Goal: Transaction & Acquisition: Obtain resource

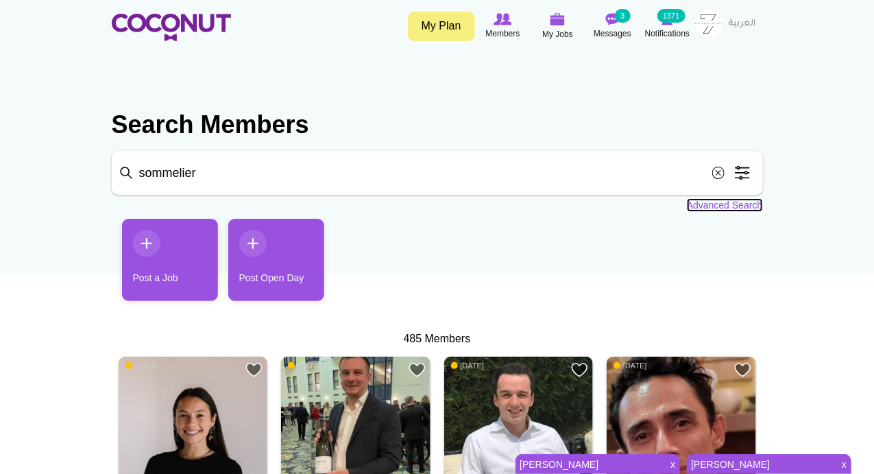
click at [729, 207] on link "Advanced Search" at bounding box center [725, 205] width 76 height 14
click at [706, 204] on link "Advanced Search" at bounding box center [725, 205] width 76 height 14
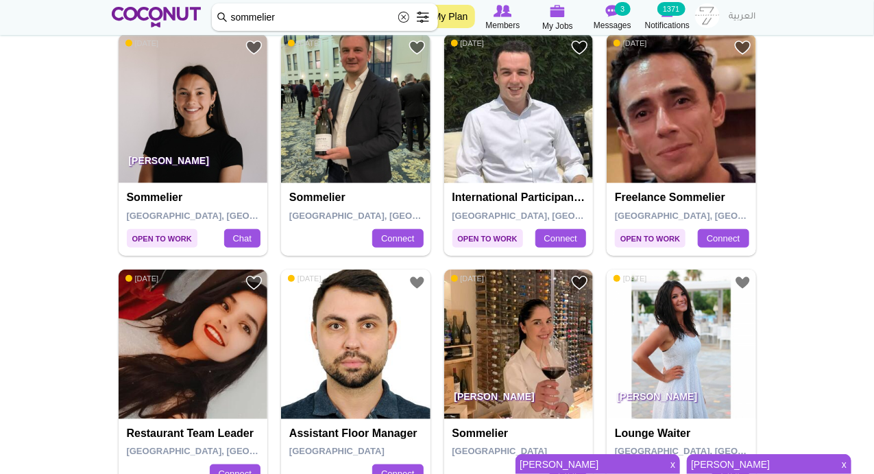
scroll to position [160, 0]
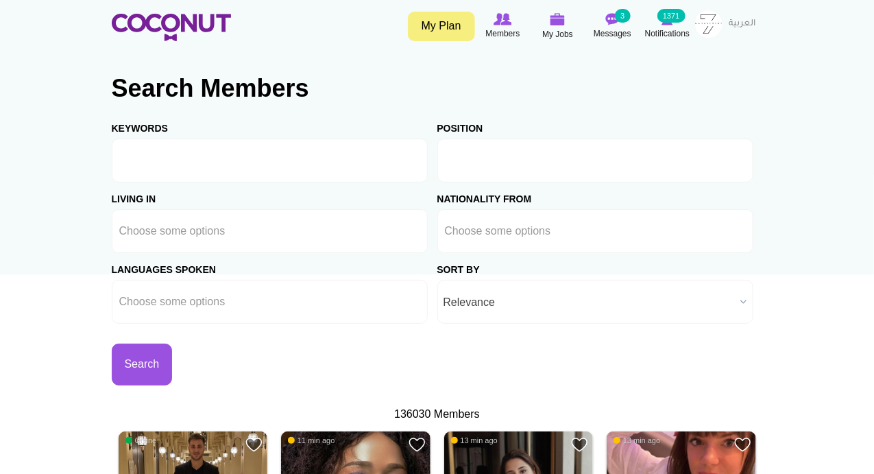
click at [520, 167] on li at bounding box center [506, 160] width 123 height 29
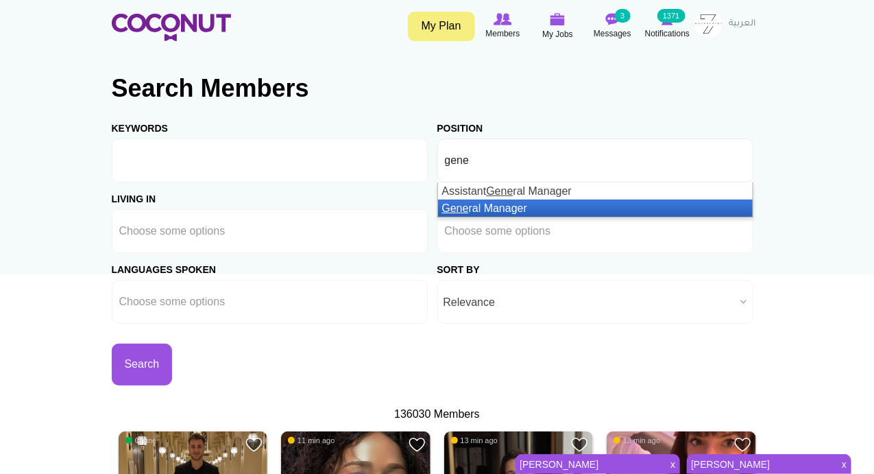
type input "gene"
click at [494, 202] on li "Gene ral Manager" at bounding box center [595, 207] width 315 height 17
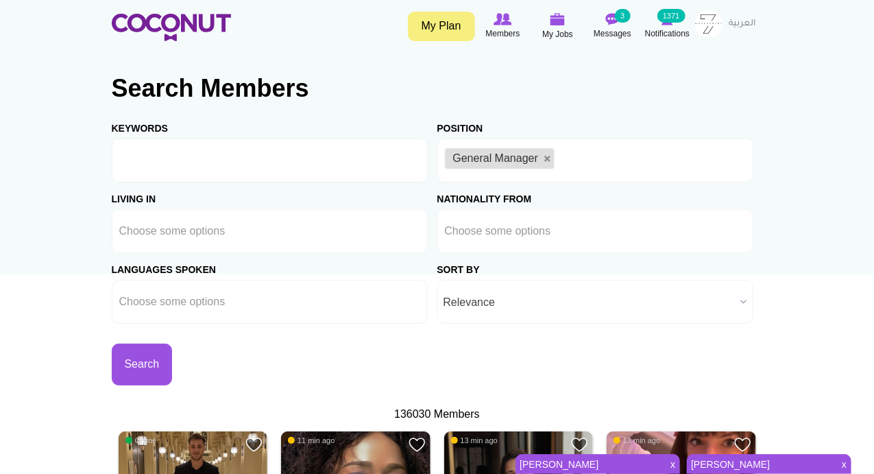
drag, startPoint x: 40, startPoint y: 211, endPoint x: 143, endPoint y: 220, distance: 103.2
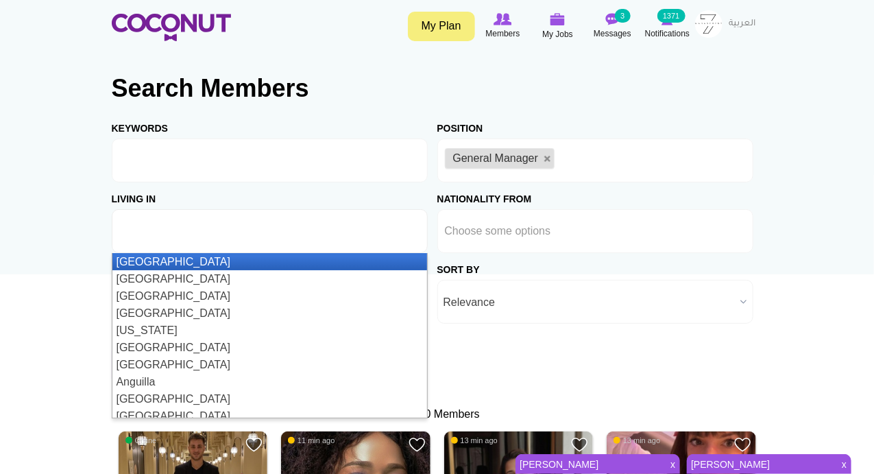
click at [152, 232] on input "text" at bounding box center [180, 231] width 123 height 12
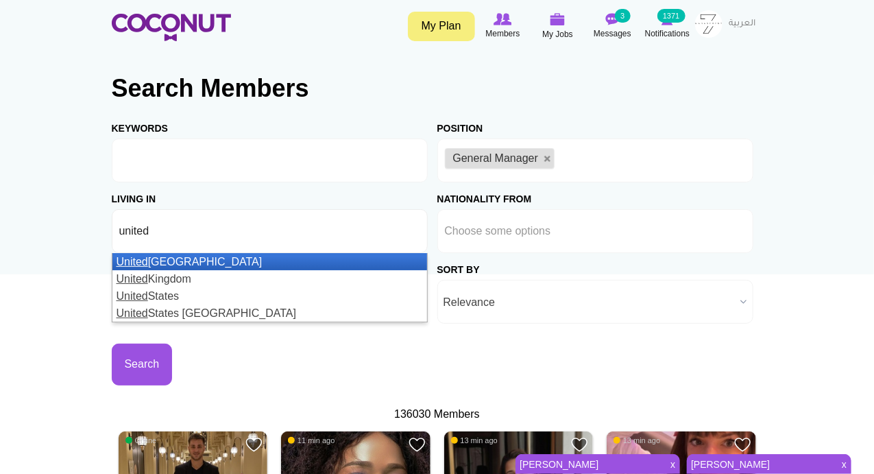
type input "united"
click at [197, 255] on li "United Arab Emirates" at bounding box center [269, 261] width 315 height 17
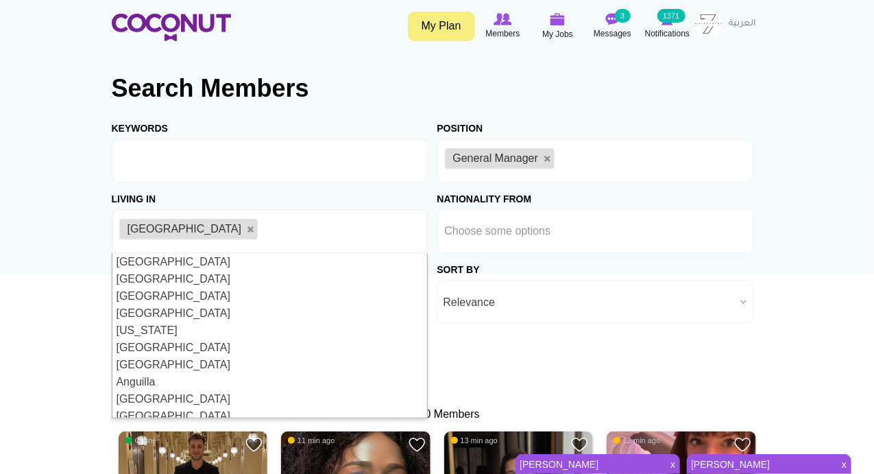
drag, startPoint x: 12, startPoint y: 354, endPoint x: 26, endPoint y: 352, distance: 14.7
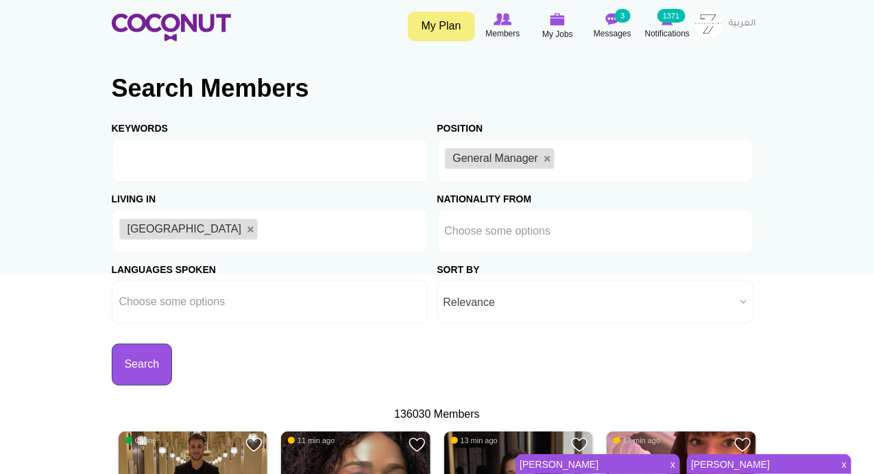
click at [143, 359] on button "Search" at bounding box center [142, 364] width 61 height 42
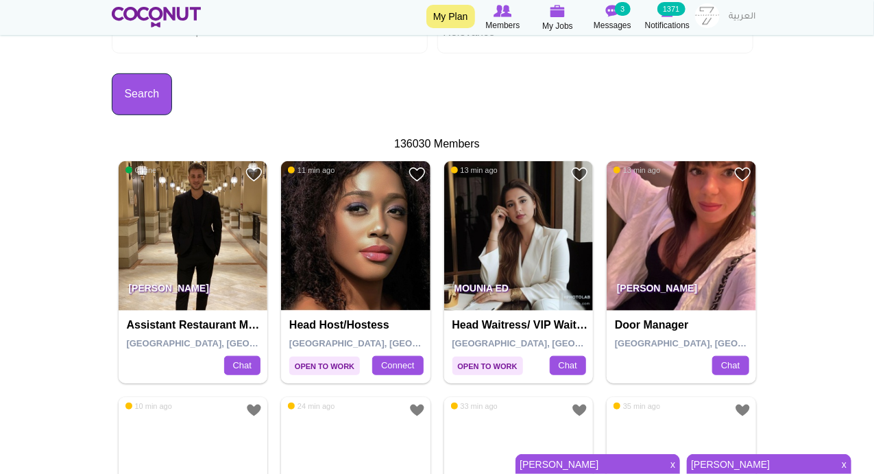
scroll to position [319, 0]
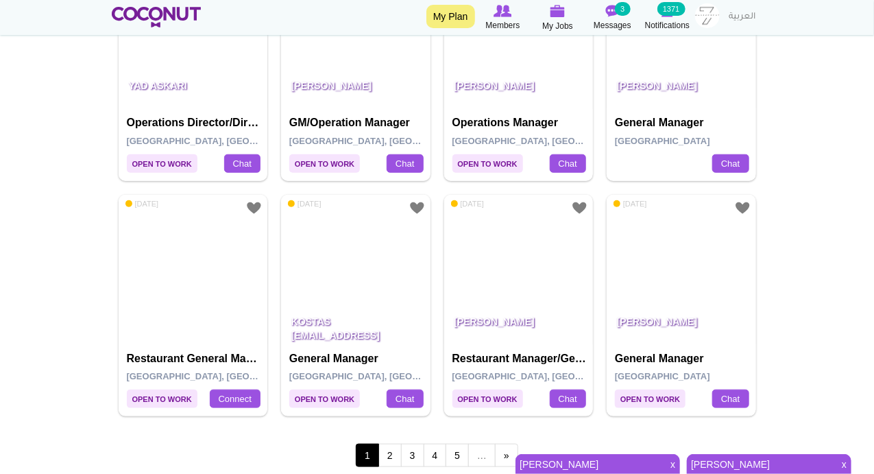
scroll to position [2559, 0]
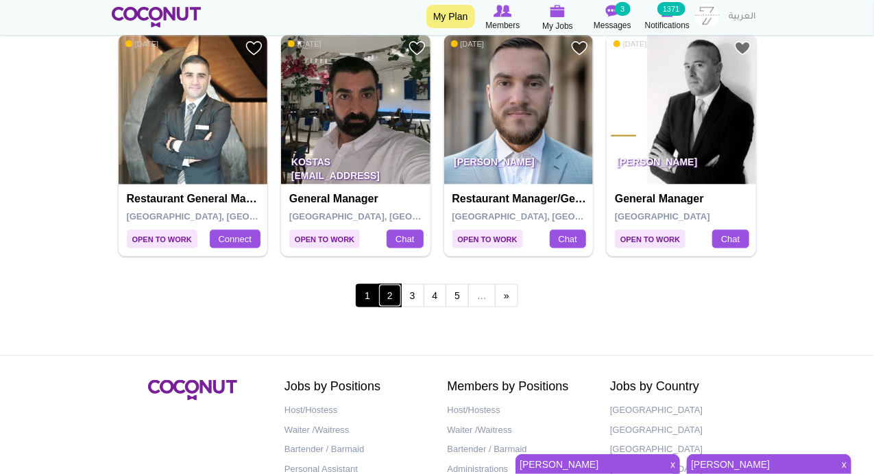
click at [396, 284] on link "2" at bounding box center [389, 295] width 23 height 23
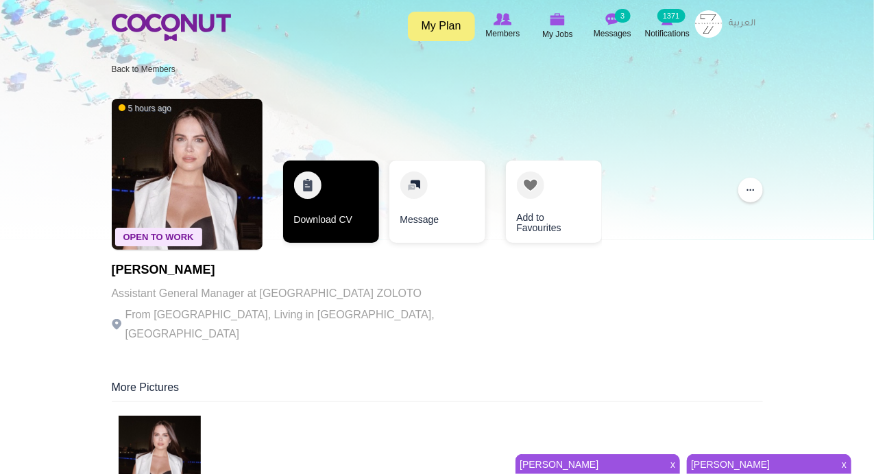
click at [302, 189] on link "Download CV" at bounding box center [331, 201] width 96 height 82
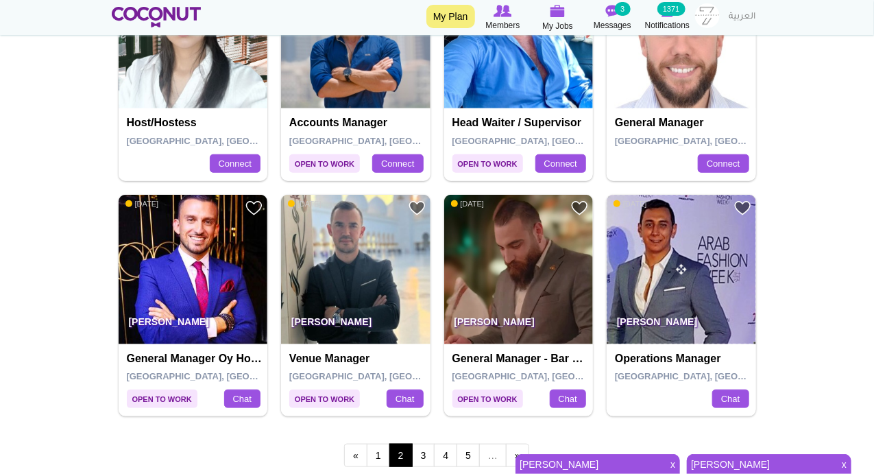
scroll to position [2559, 0]
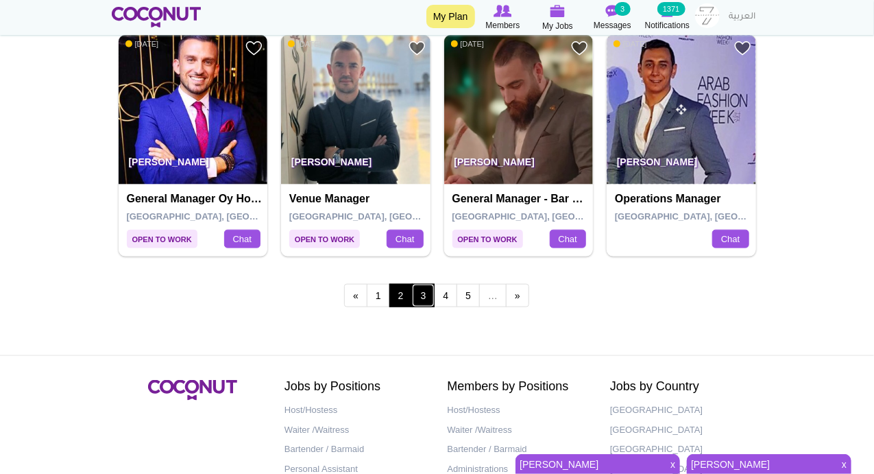
click at [422, 286] on link "3" at bounding box center [423, 295] width 23 height 23
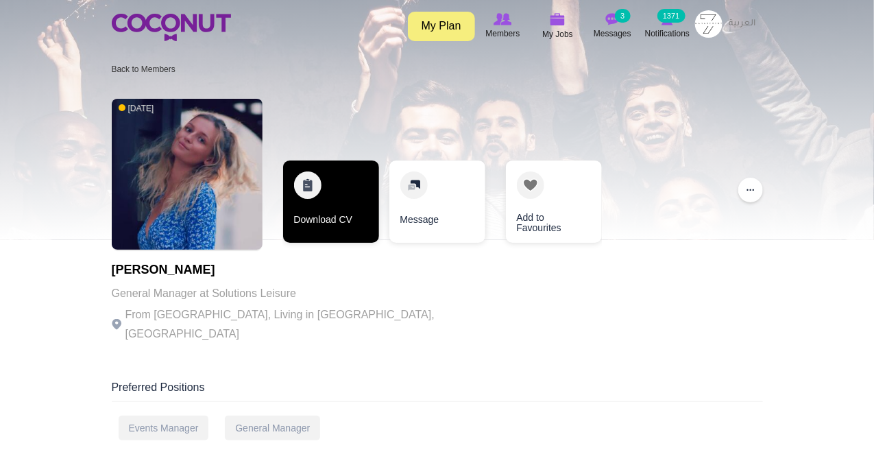
click at [303, 191] on link "Download CV" at bounding box center [331, 201] width 96 height 82
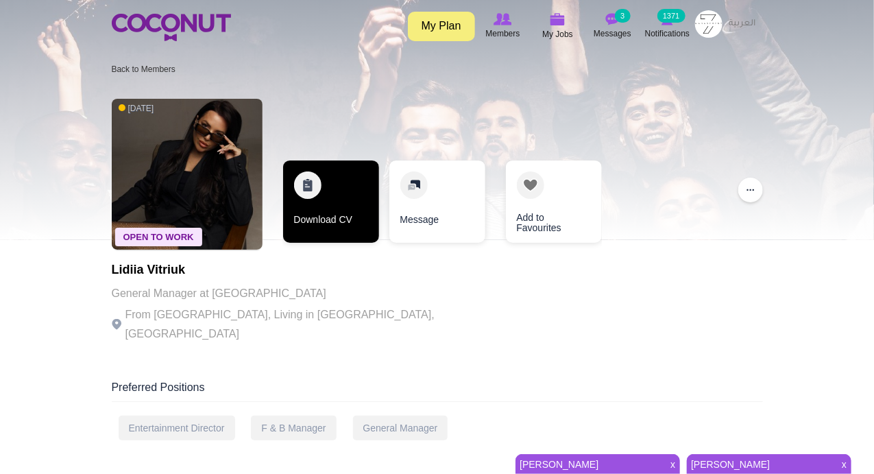
click at [304, 184] on link "Download CV" at bounding box center [331, 201] width 96 height 82
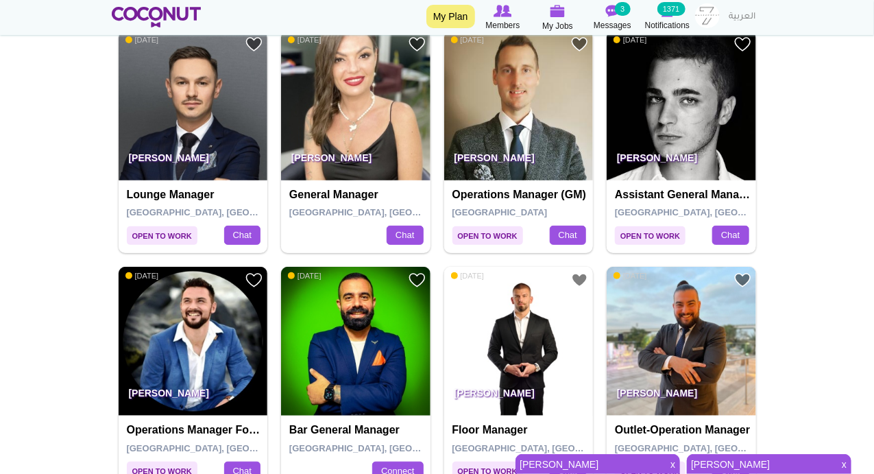
scroll to position [2079, 0]
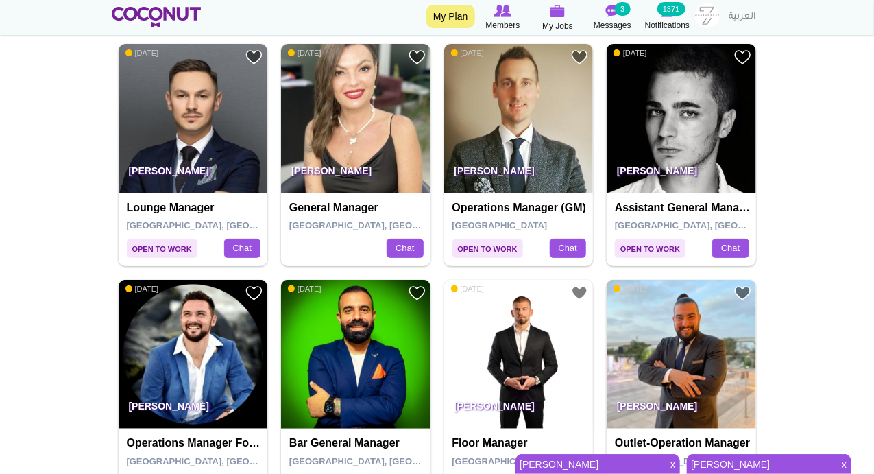
drag, startPoint x: 178, startPoint y: 339, endPoint x: 71, endPoint y: 302, distance: 113.4
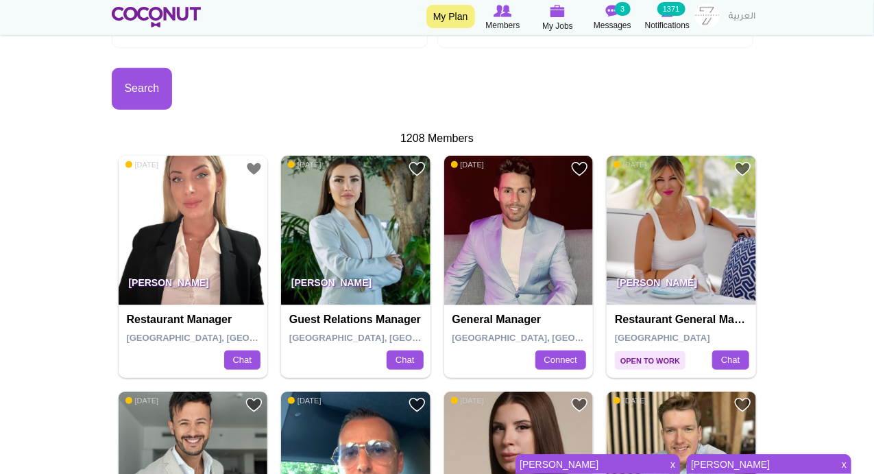
scroll to position [480, 0]
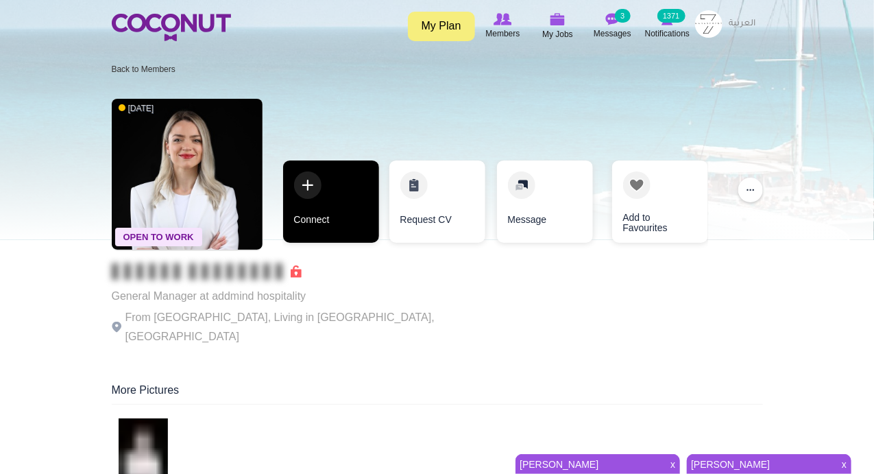
click at [314, 183] on link "Connect" at bounding box center [331, 201] width 96 height 82
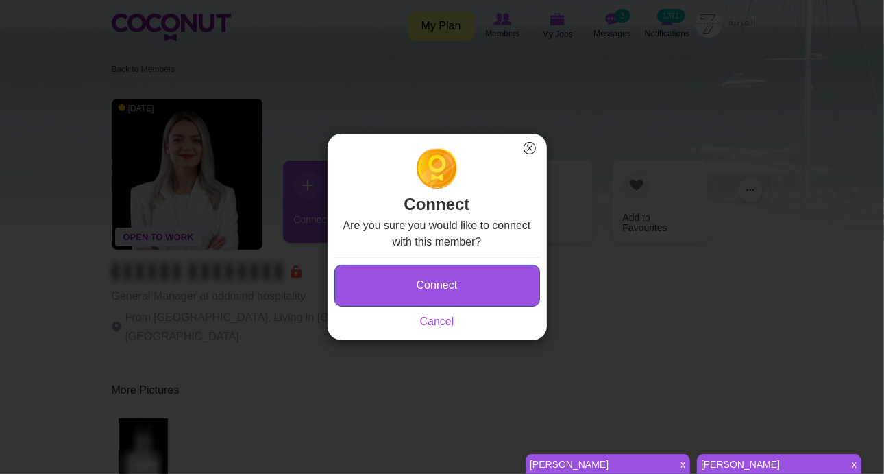
click at [381, 271] on button "Connect" at bounding box center [438, 286] width 206 height 42
